Goal: Check status: Check status

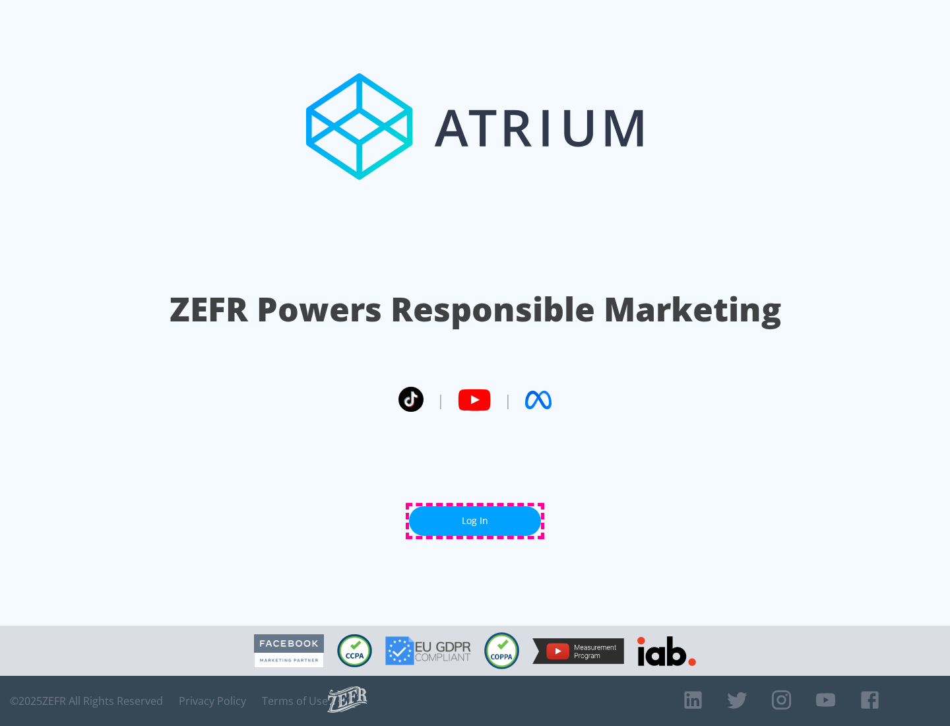
click at [475, 521] on link "Log In" at bounding box center [475, 521] width 132 height 30
